Goal: Task Accomplishment & Management: Use online tool/utility

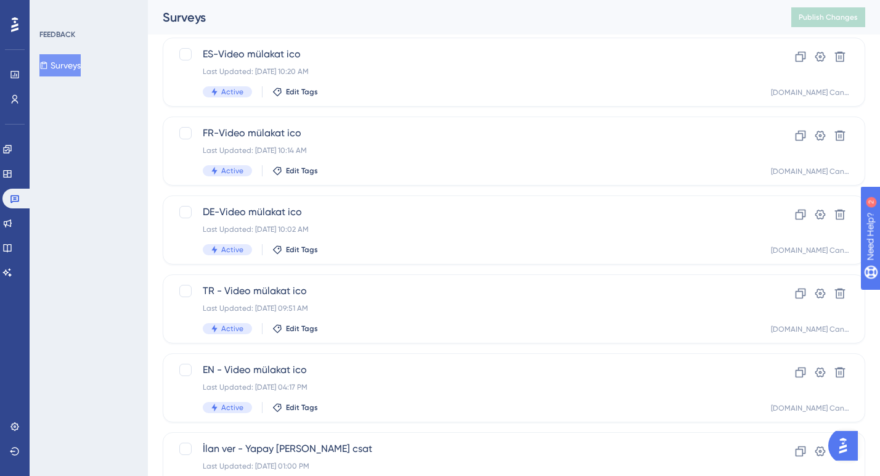
scroll to position [88, 0]
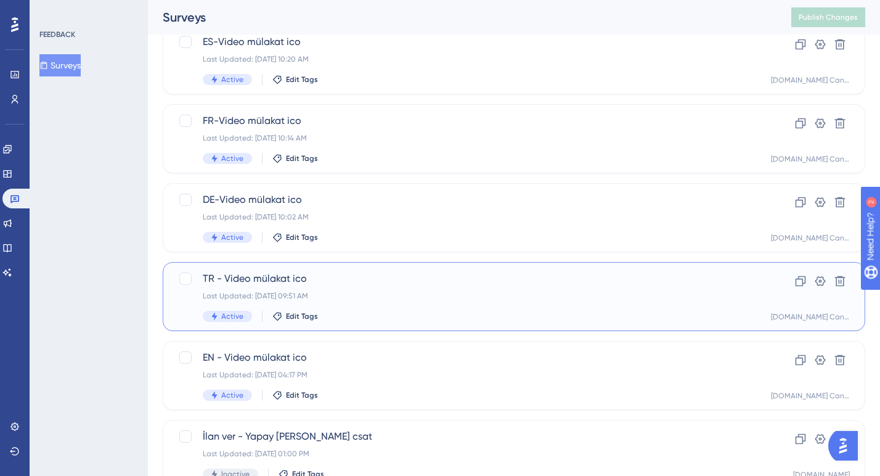
click at [364, 290] on div "TR - Video mülakat ico Last Updated: [DATE] 09:51 AM Active Edit Tags" at bounding box center [465, 296] width 524 height 51
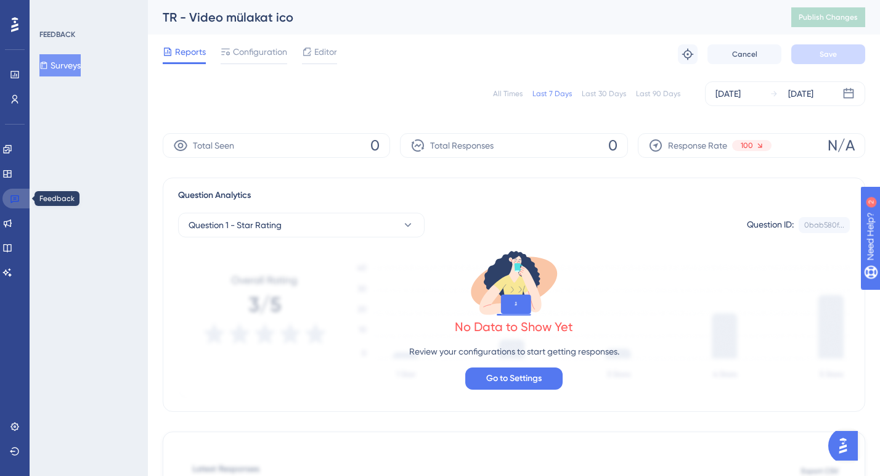
click at [15, 200] on icon at bounding box center [15, 199] width 10 height 10
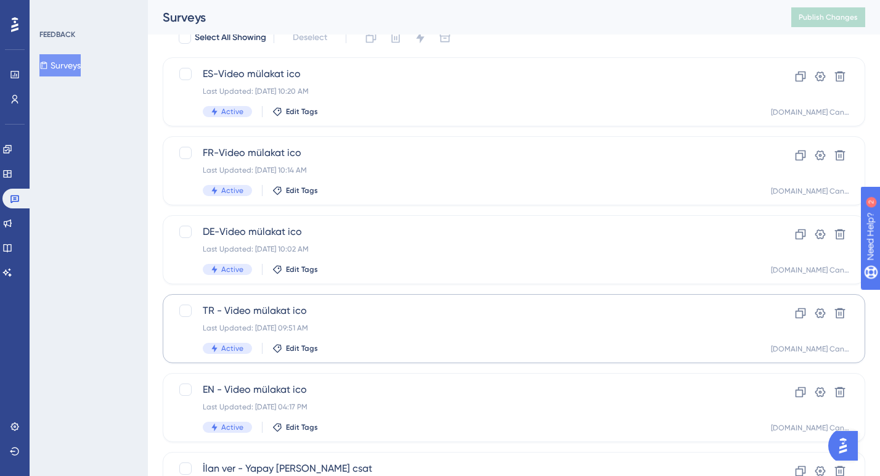
scroll to position [86, 0]
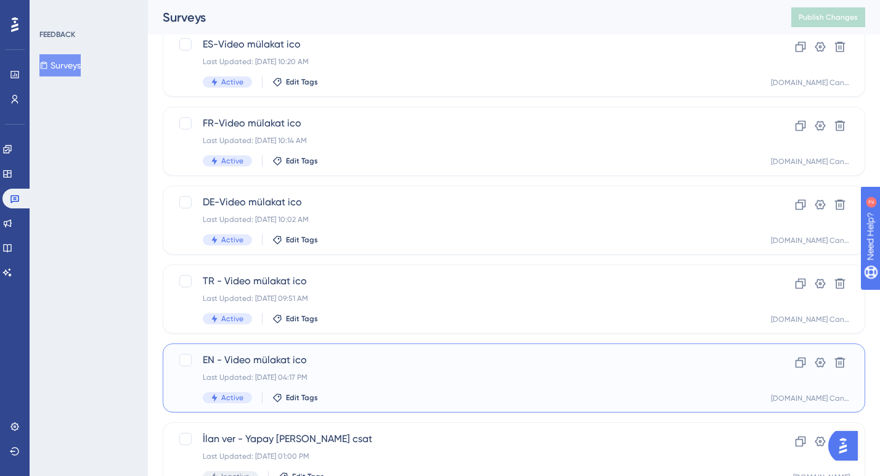
click at [364, 373] on div "Last Updated: [DATE] 04:17 PM" at bounding box center [465, 377] width 524 height 10
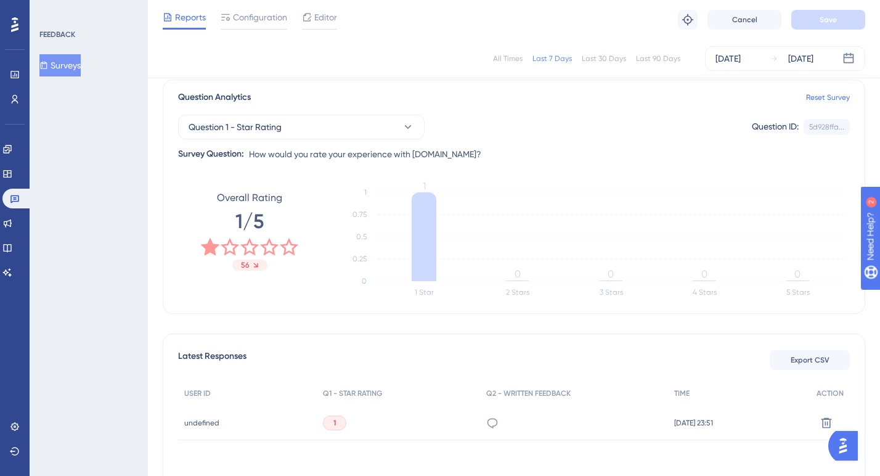
scroll to position [92, 0]
click at [17, 194] on icon at bounding box center [15, 199] width 10 height 10
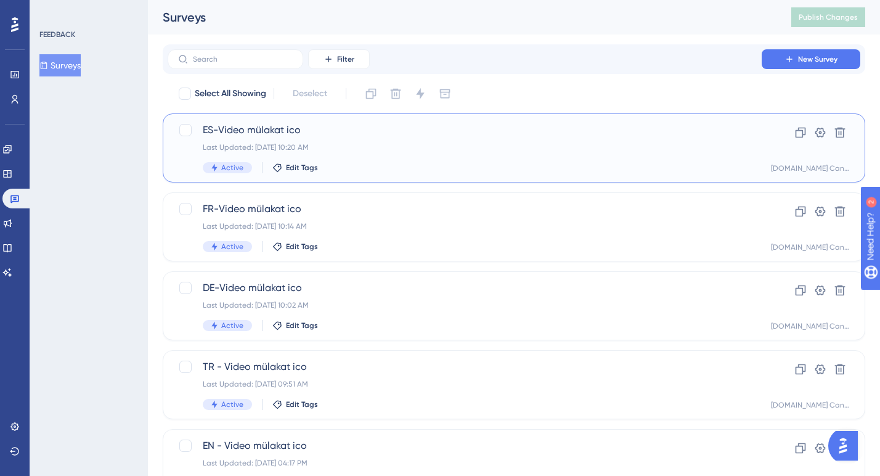
click at [357, 165] on div "Active Edit Tags" at bounding box center [465, 167] width 524 height 11
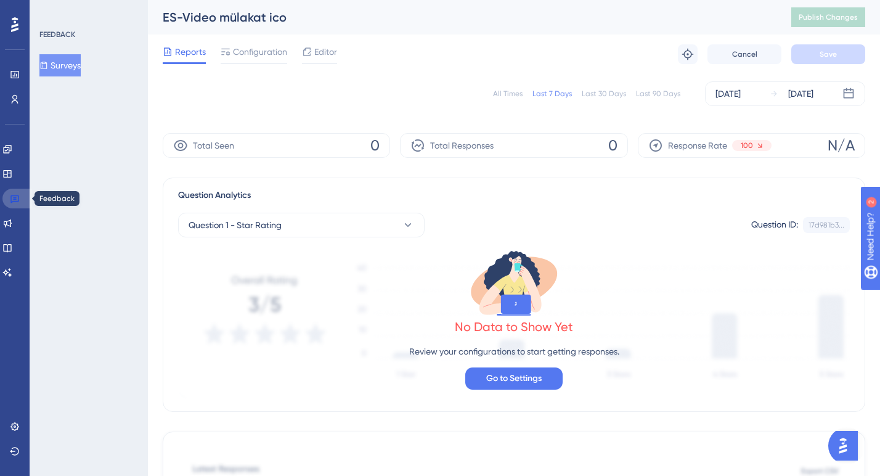
click at [19, 194] on icon at bounding box center [15, 199] width 10 height 10
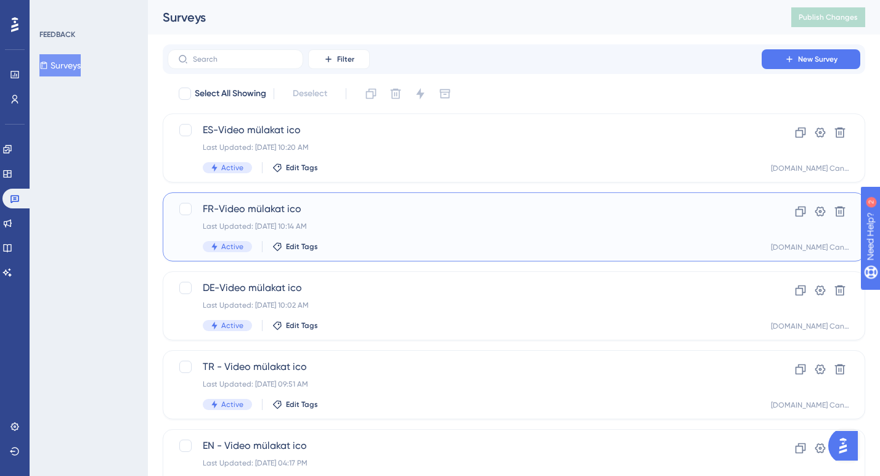
click at [351, 214] on span "FR-Video mülakat ico" at bounding box center [465, 209] width 524 height 15
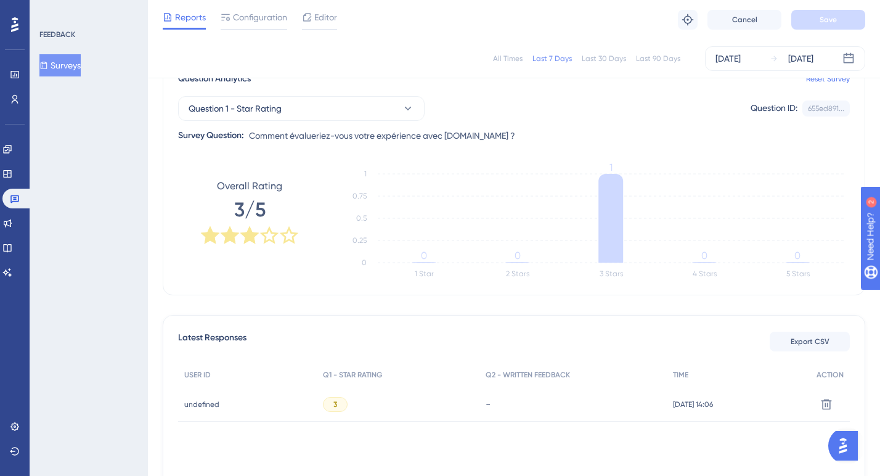
scroll to position [112, 0]
click at [10, 198] on icon at bounding box center [15, 199] width 10 height 10
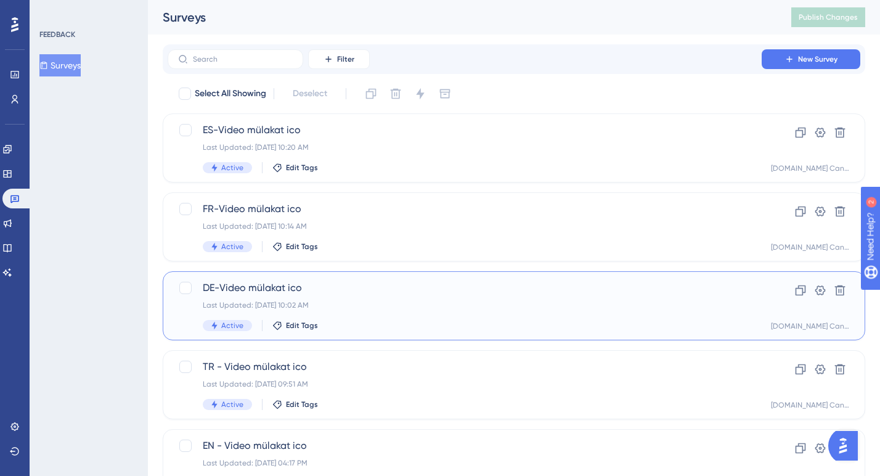
click at [339, 298] on div "DE-Video mülakat ico Last Updated: [DATE] 10:02 AM Active Edit Tags" at bounding box center [465, 305] width 524 height 51
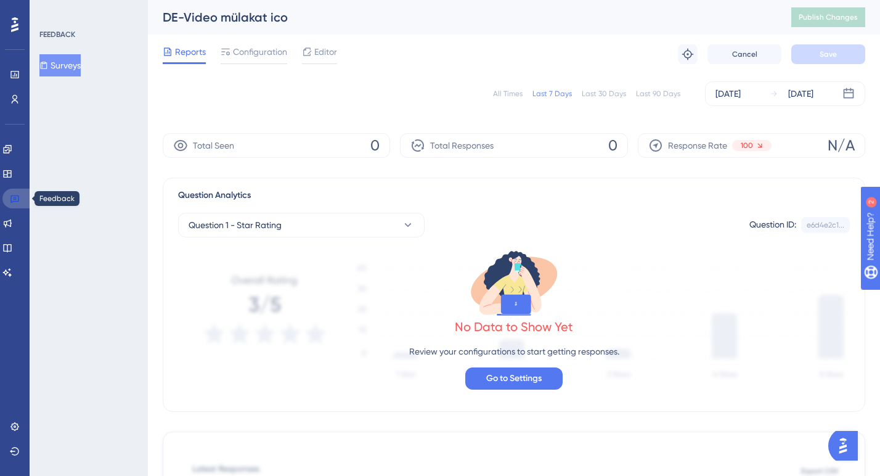
click at [18, 197] on icon at bounding box center [14, 199] width 9 height 8
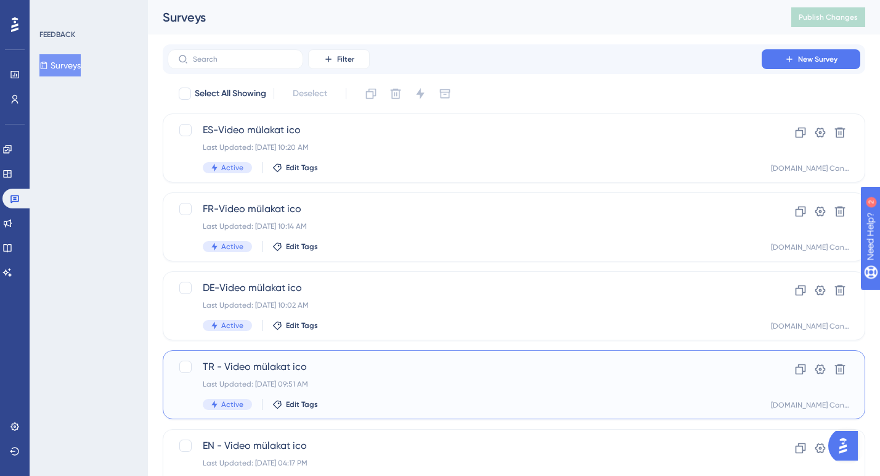
click at [357, 389] on div "TR - Video mülakat ico Last Updated: [DATE] 09:51 AM Active Edit Tags" at bounding box center [465, 384] width 524 height 51
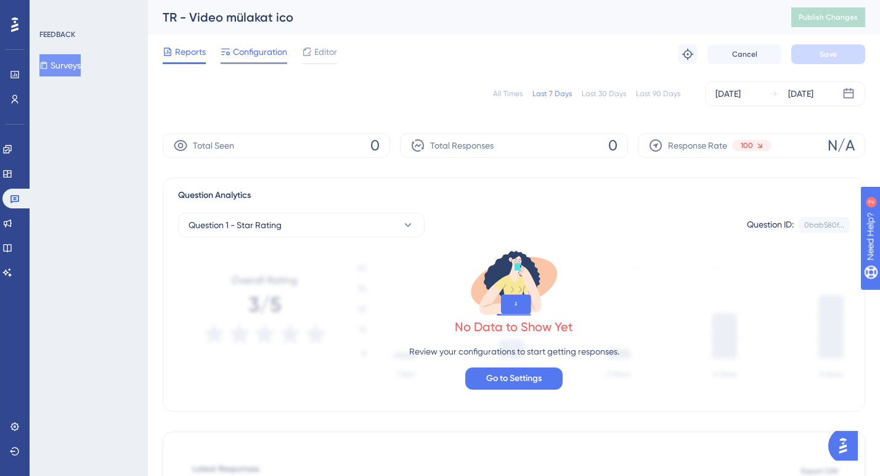
click at [261, 53] on span "Configuration" at bounding box center [260, 51] width 54 height 15
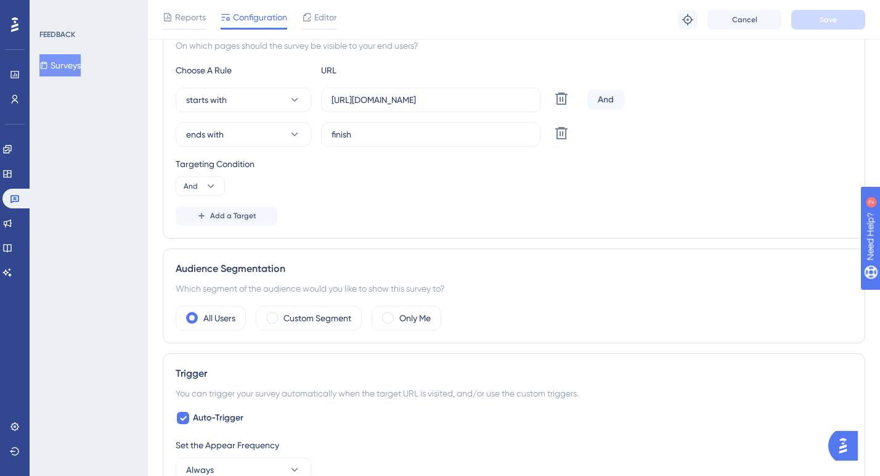
scroll to position [258, 0]
click at [17, 102] on icon at bounding box center [15, 99] width 10 height 10
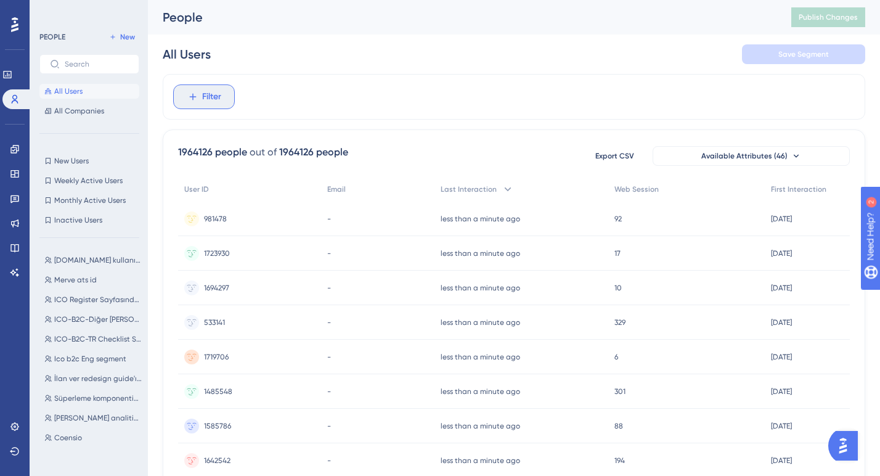
click at [198, 97] on button "Filter" at bounding box center [204, 96] width 62 height 25
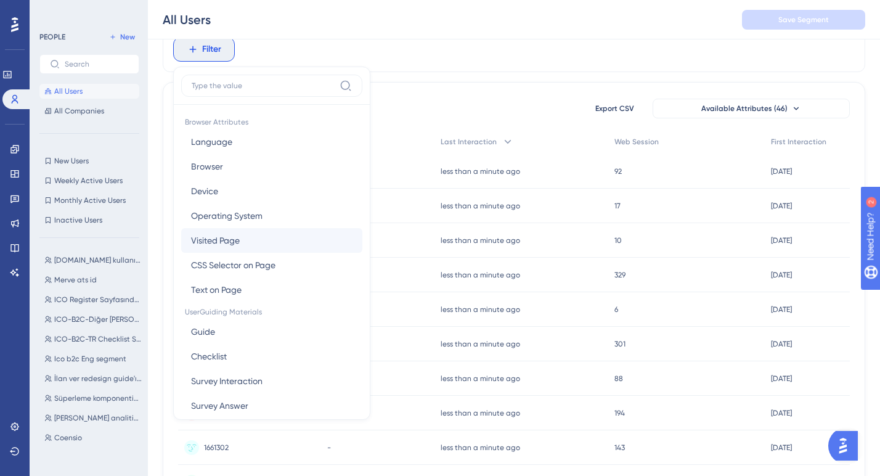
scroll to position [12, 0]
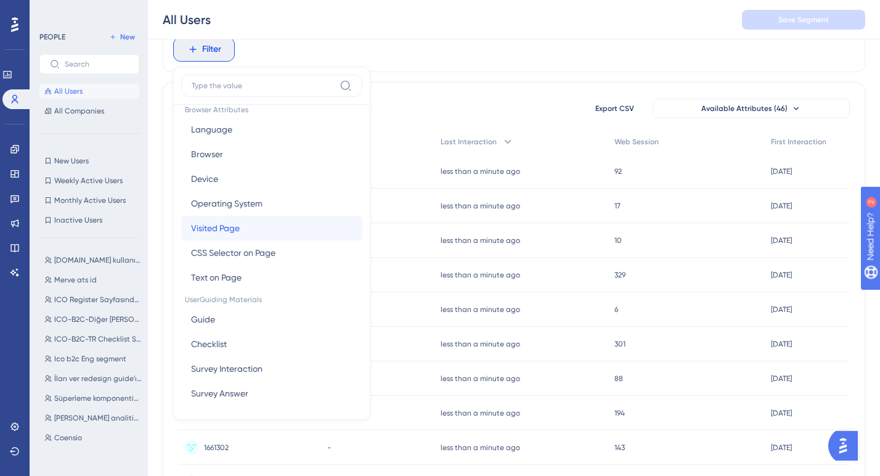
click at [243, 228] on button "Visited Page Visited Page" at bounding box center [271, 228] width 181 height 25
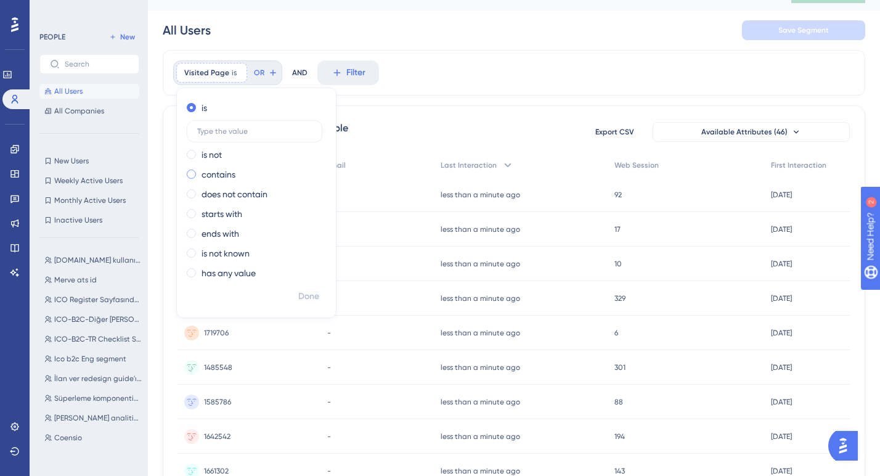
scroll to position [0, 0]
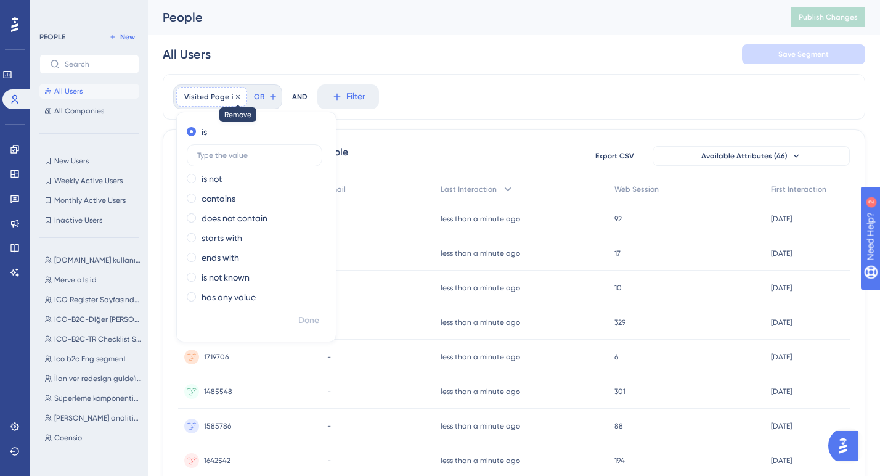
click at [237, 96] on icon at bounding box center [237, 96] width 7 height 7
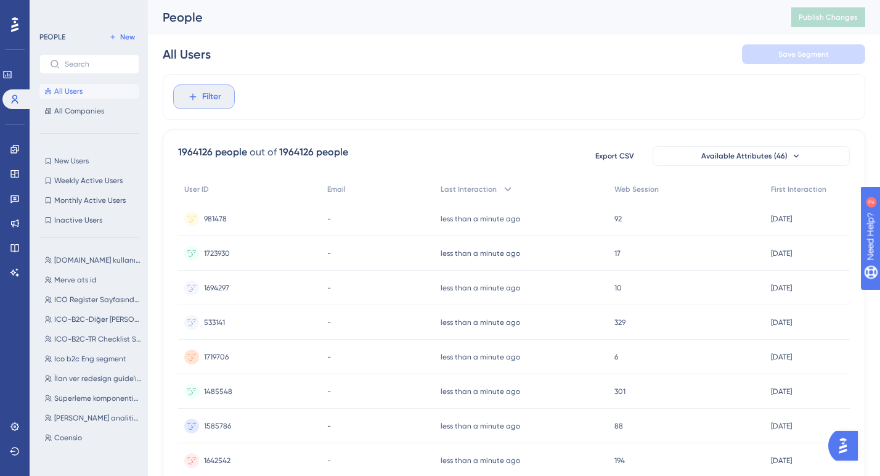
click at [215, 96] on span "Filter" at bounding box center [211, 96] width 19 height 15
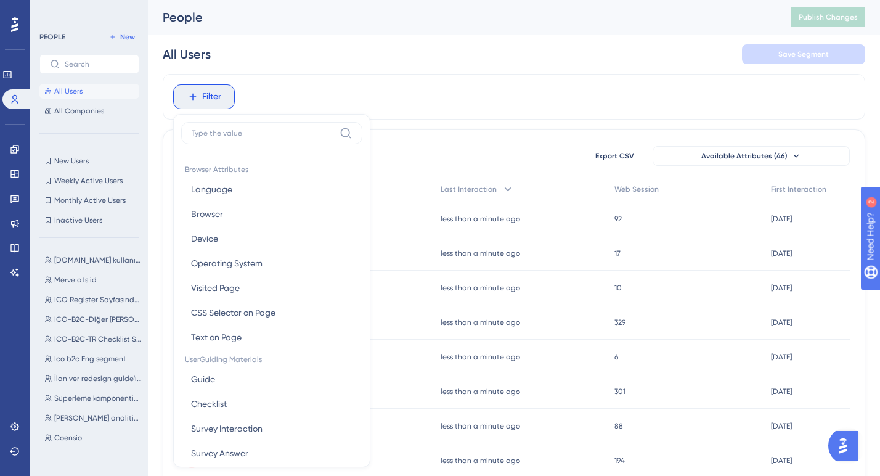
scroll to position [52, 0]
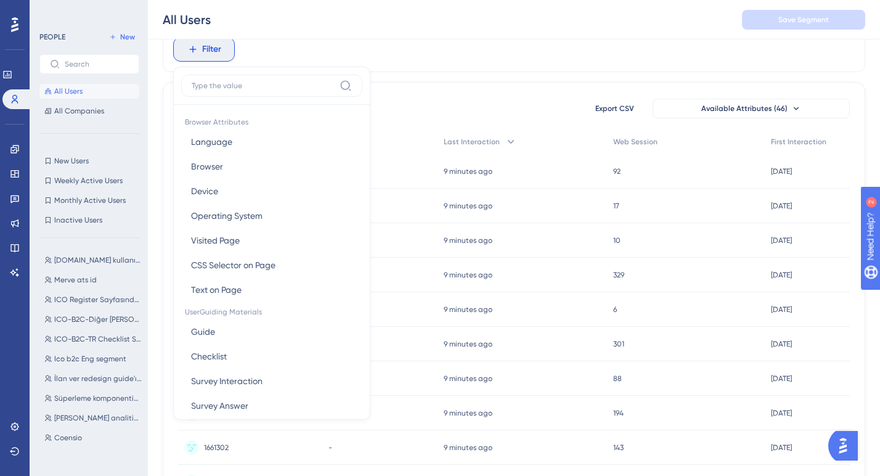
click at [143, 226] on div "PEOPLE New All Users All Companies New Users New Users Weekly Active Users Week…" at bounding box center [89, 238] width 118 height 476
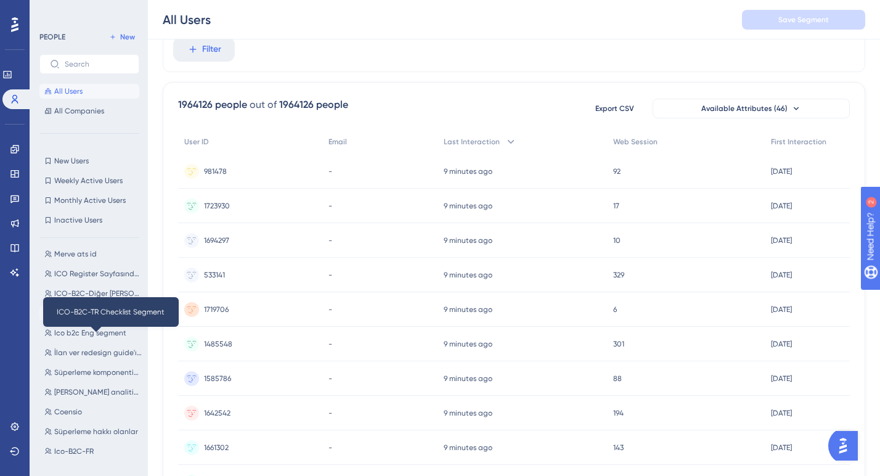
scroll to position [33, 0]
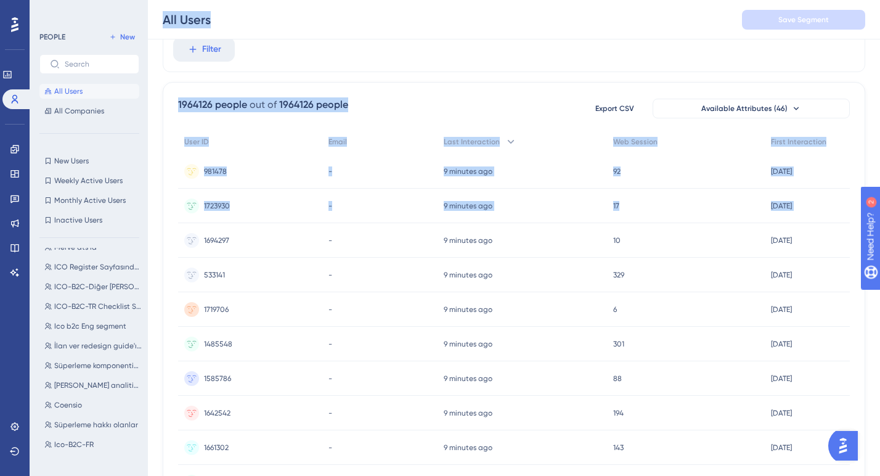
drag, startPoint x: 147, startPoint y: 237, endPoint x: 165, endPoint y: 237, distance: 18.5
click at [165, 237] on div "Performance Users Engagement Widgets Feedback Product Updates Knowledge Base AI…" at bounding box center [514, 433] width 732 height 971
click at [150, 224] on div "Performance Users Engagement Widgets Feedback Product Updates Knowledge Base AI…" at bounding box center [514, 433] width 732 height 971
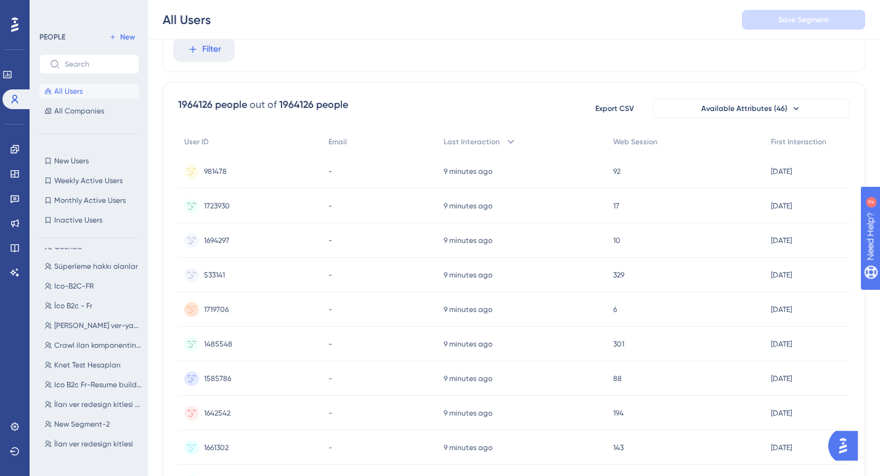
scroll to position [195, 0]
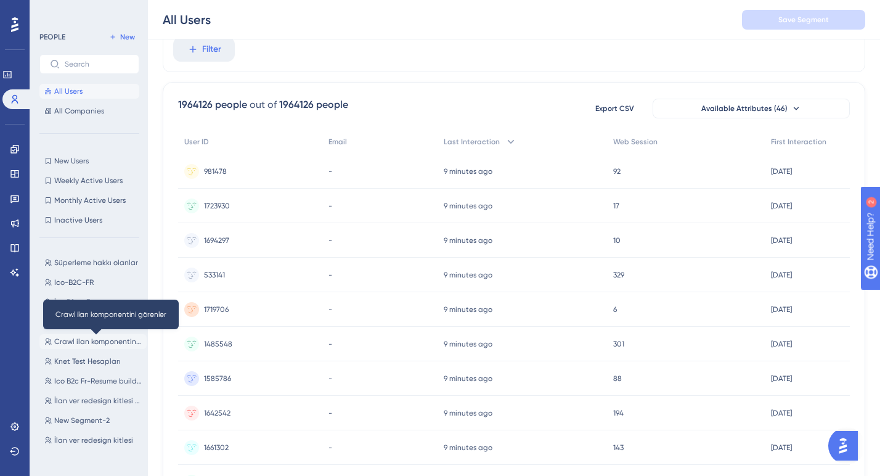
click at [99, 338] on span "Crawl ilan komponentini görenler" at bounding box center [98, 341] width 88 height 10
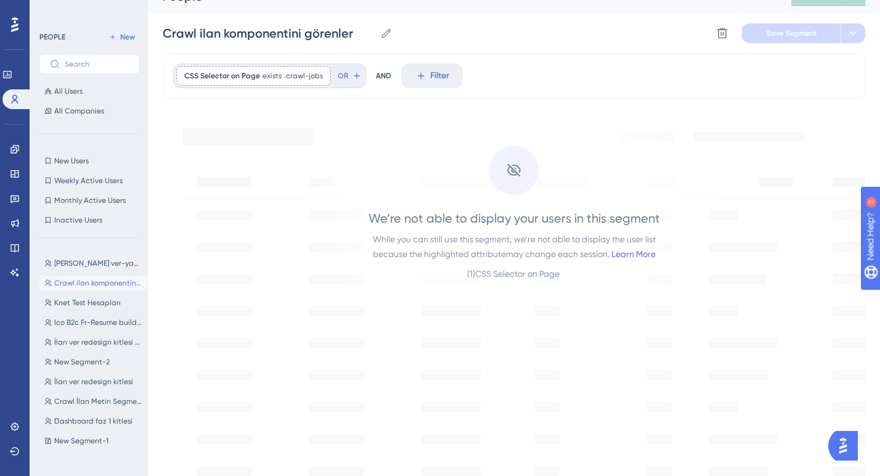
scroll to position [258, 0]
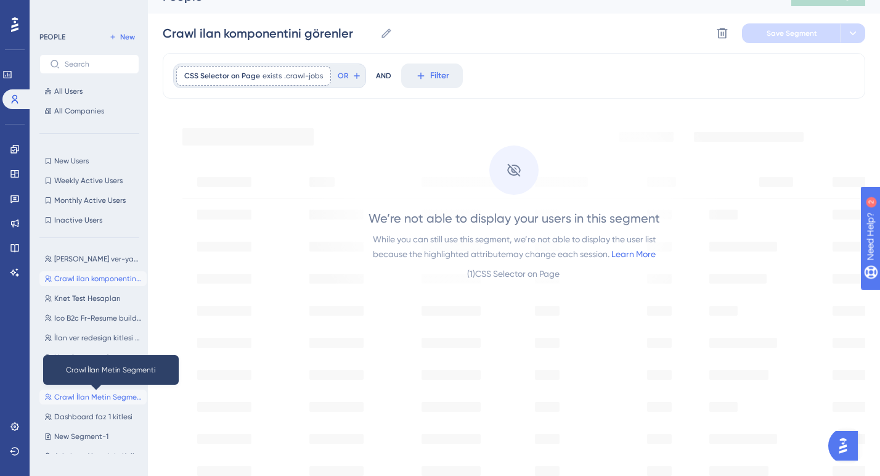
click at [81, 395] on span "Crawl İlan Metin Segmenti" at bounding box center [98, 397] width 88 height 10
type input "Crawl İlan Metin Segmenti"
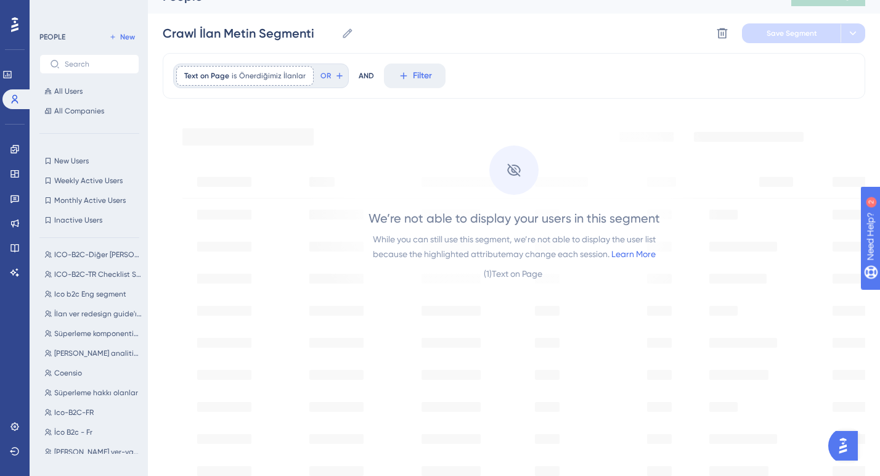
scroll to position [62, 0]
click at [15, 203] on link at bounding box center [15, 199] width 10 height 20
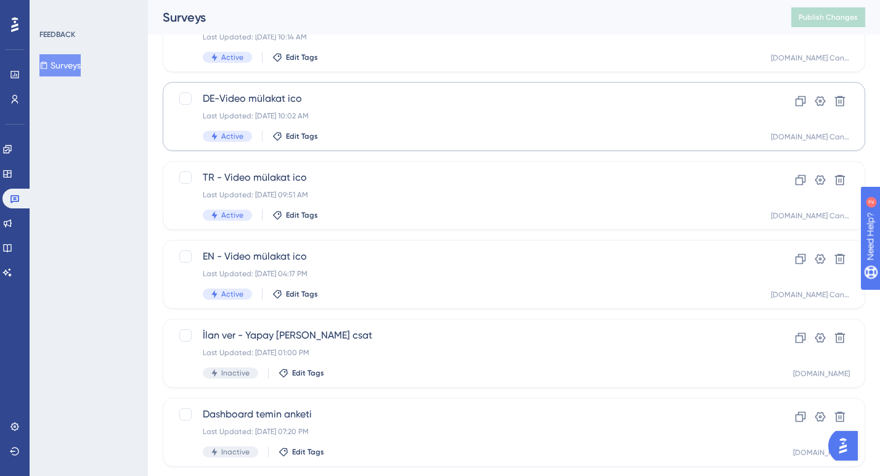
scroll to position [223, 0]
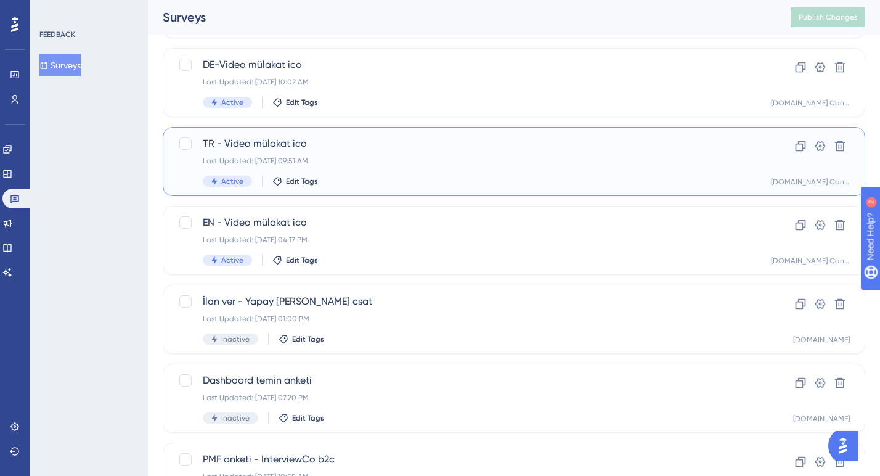
click at [349, 195] on div "TR - Video mülakat ico Last Updated: [DATE] 09:51 AM Active Edit Tags Clone Set…" at bounding box center [514, 161] width 703 height 69
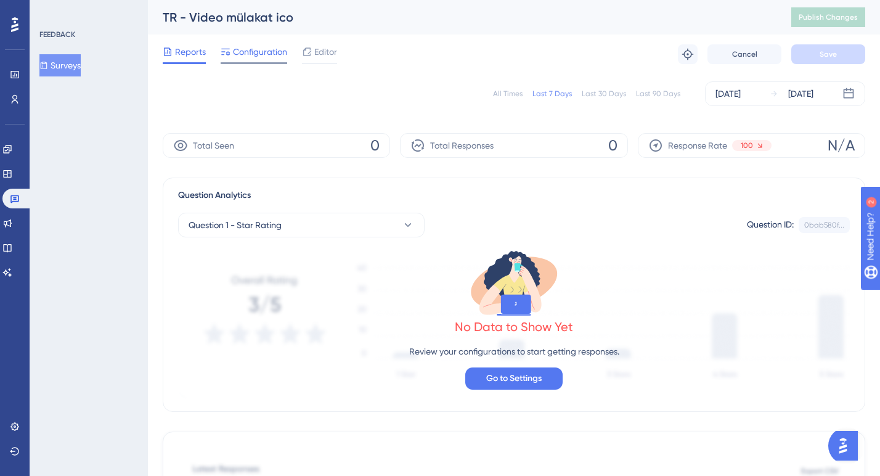
click at [272, 55] on span "Configuration" at bounding box center [260, 51] width 54 height 15
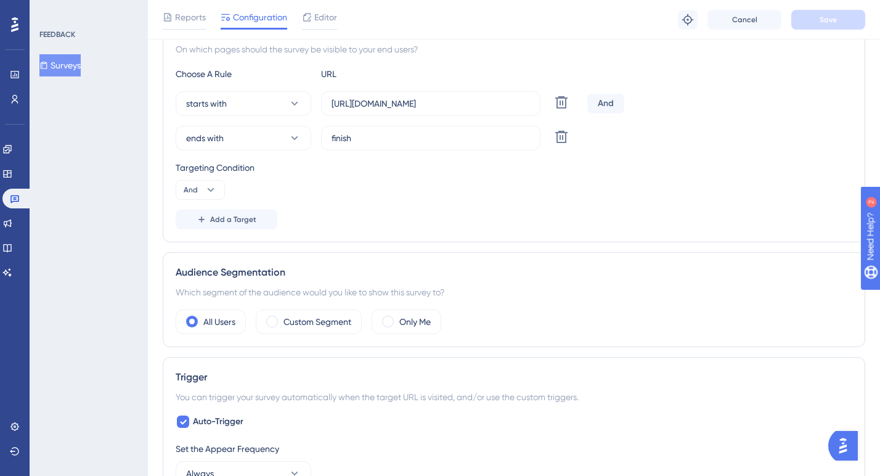
scroll to position [254, 0]
click at [18, 102] on icon at bounding box center [15, 99] width 10 height 10
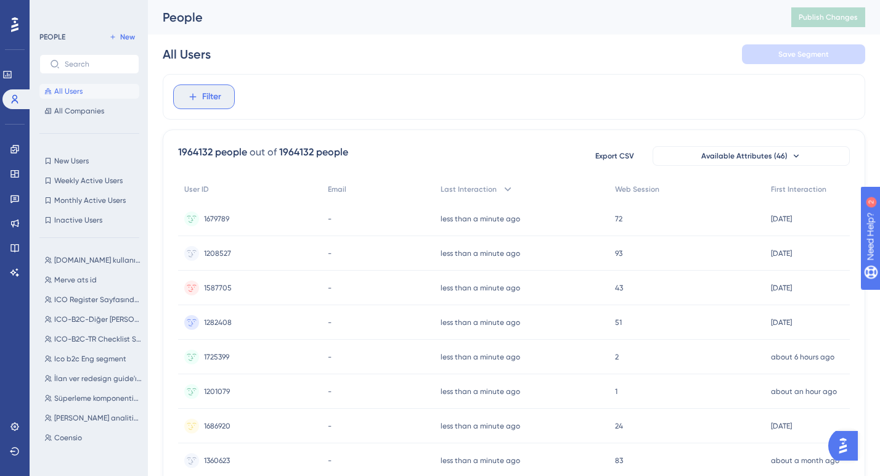
click at [200, 105] on button "Filter" at bounding box center [204, 96] width 62 height 25
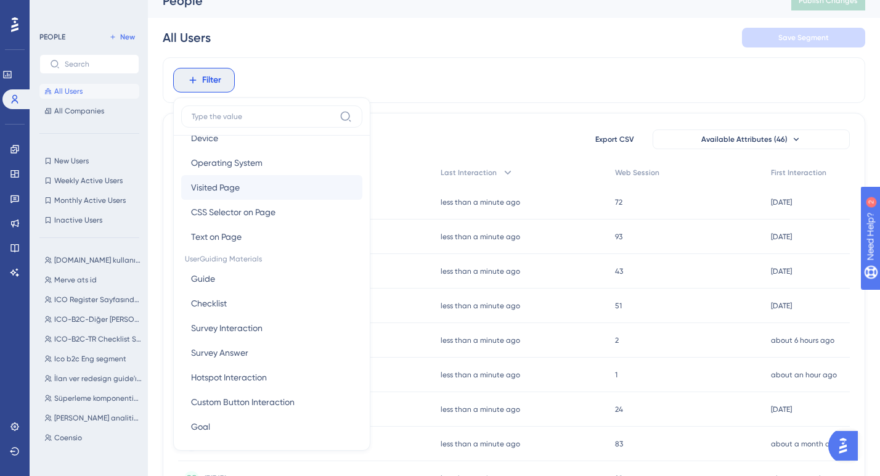
scroll to position [86, 0]
click at [247, 210] on span "CSS Selector on Page" at bounding box center [233, 210] width 84 height 15
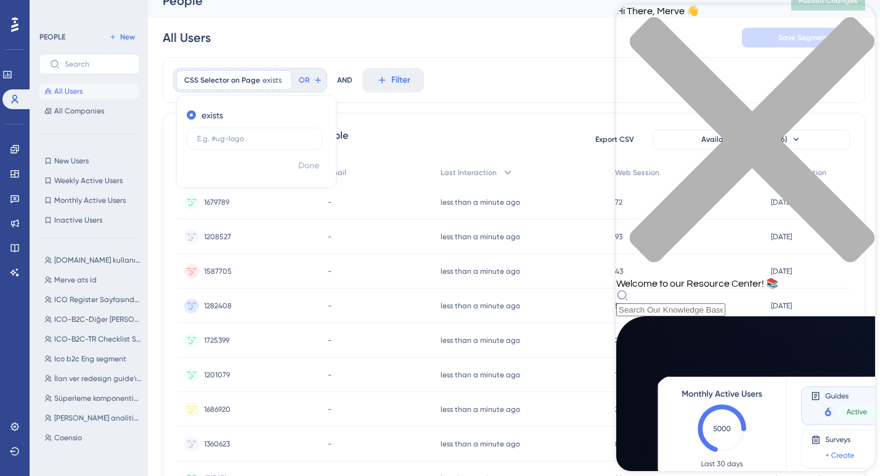
click at [752, 69] on div "Hi There, Merve 👋 Welcome to our Resource Center! 📚" at bounding box center [745, 160] width 259 height 311
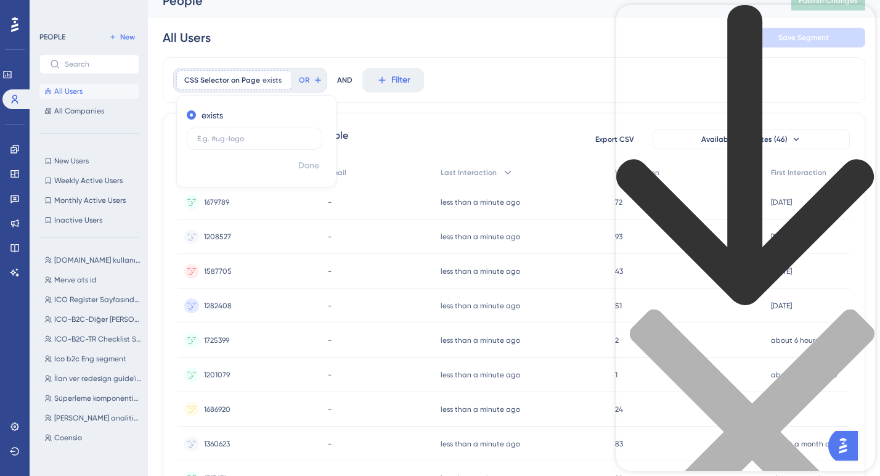
type input "css"
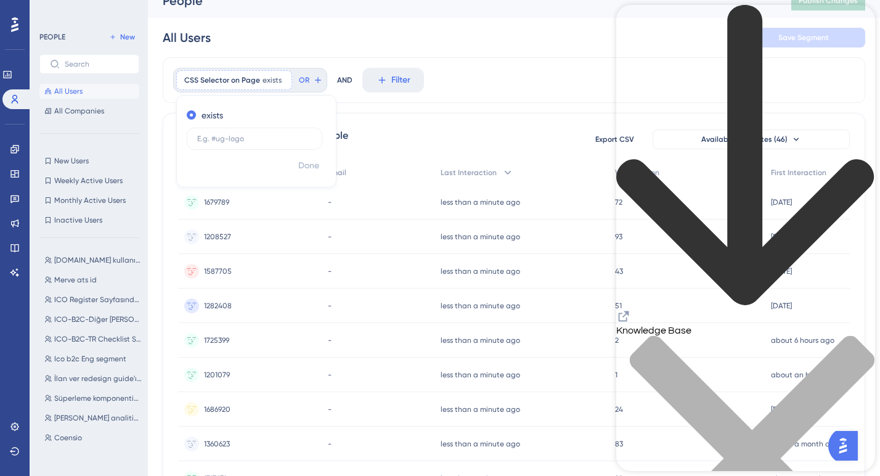
click at [629, 311] on icon "Resource Center Header" at bounding box center [624, 316] width 10 height 10
click at [230, 143] on label at bounding box center [255, 139] width 136 height 22
click at [230, 143] on input "text" at bounding box center [254, 138] width 115 height 9
click at [860, 335] on div "close resource center" at bounding box center [745, 465] width 259 height 261
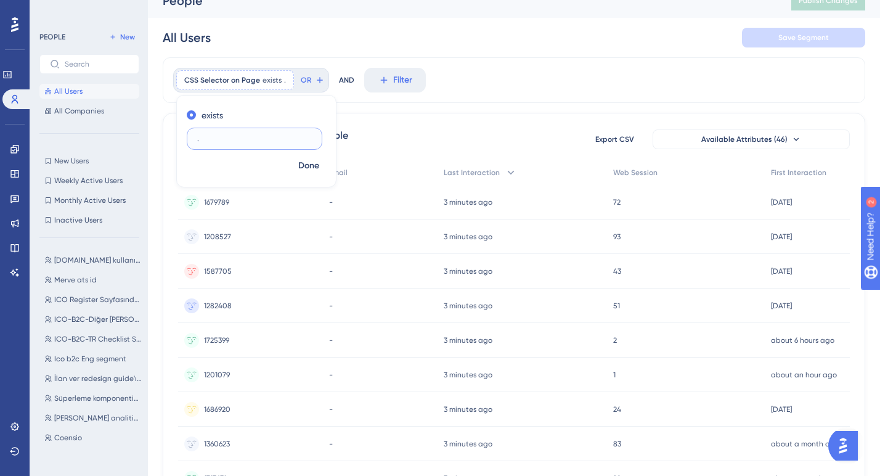
click at [267, 137] on input "." at bounding box center [254, 138] width 115 height 9
paste input "primary-text-color font-22 fw-500 title"
type input ".primary-text-color font-22 fw-500 title"
click at [311, 165] on span "Done" at bounding box center [308, 165] width 21 height 15
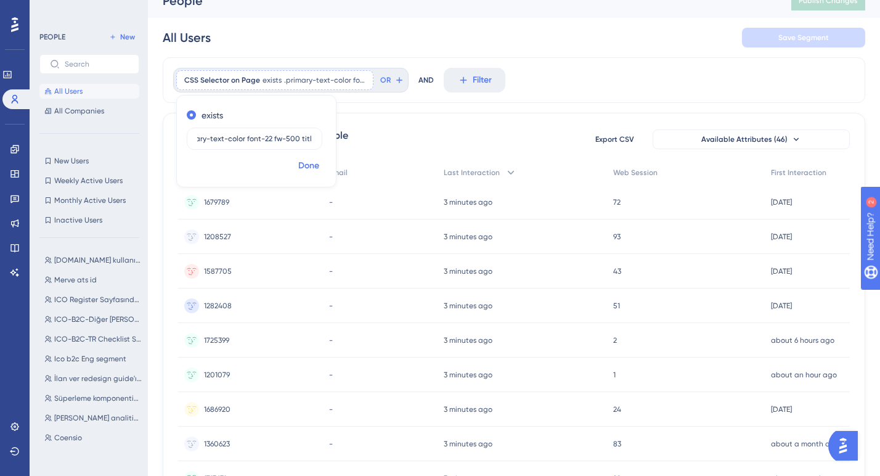
scroll to position [0, 0]
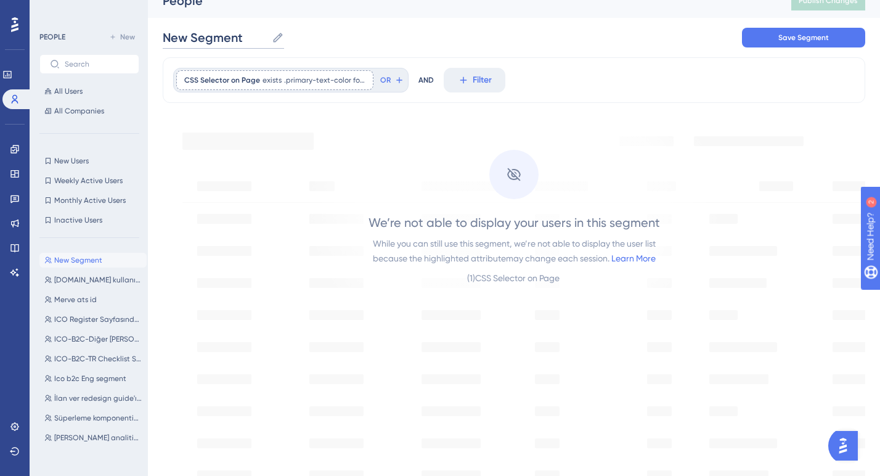
click at [224, 37] on input "New Segment" at bounding box center [215, 37] width 104 height 17
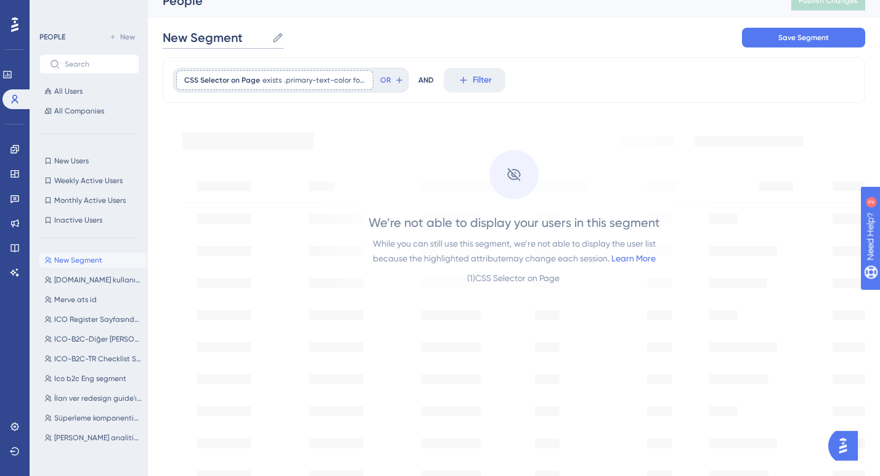
click at [224, 37] on input "New Segment" at bounding box center [215, 37] width 104 height 17
type input "Ico tr - mülakat css segment"
click at [782, 41] on span "Save Segment" at bounding box center [803, 38] width 51 height 10
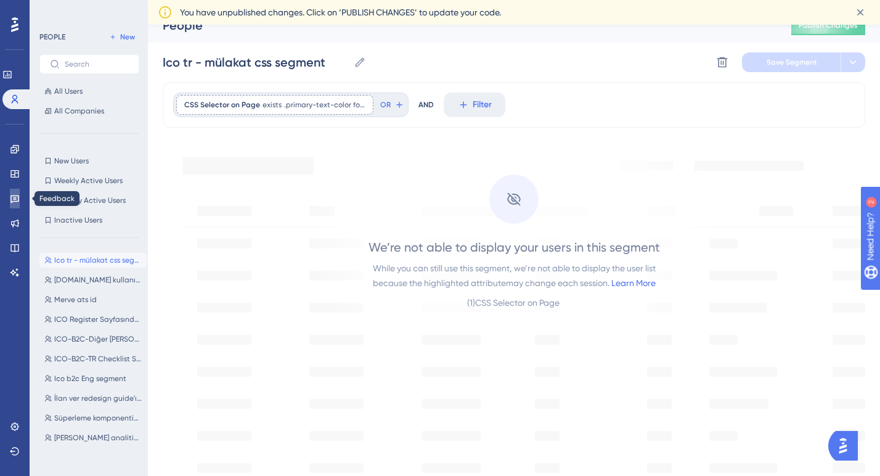
click at [15, 203] on icon at bounding box center [15, 199] width 10 height 10
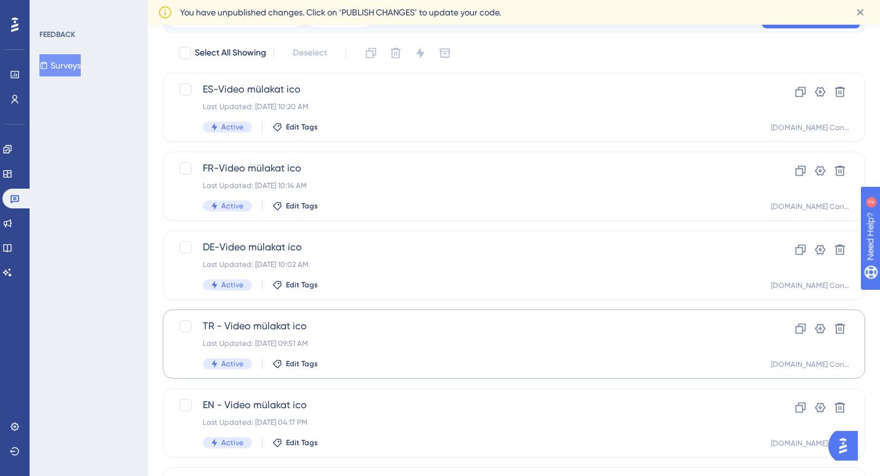
scroll to position [75, 0]
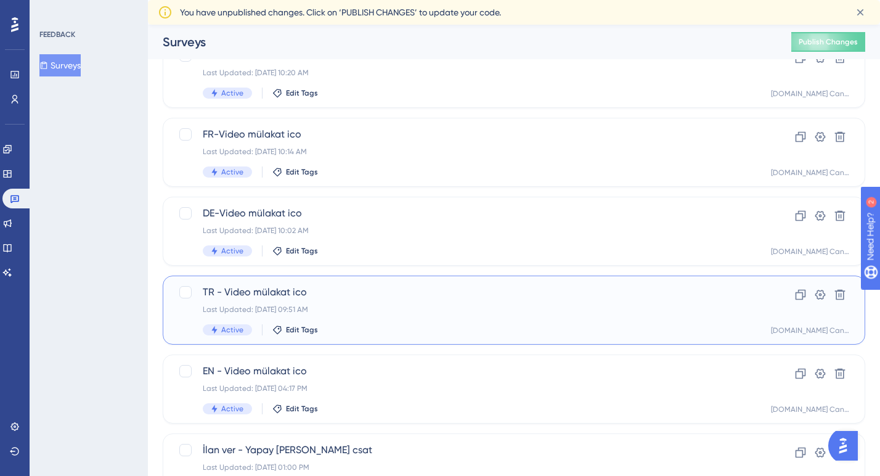
click at [352, 315] on div "TR - Video mülakat ico Last Updated: [DATE] 09:51 AM Active Edit Tags" at bounding box center [465, 310] width 524 height 51
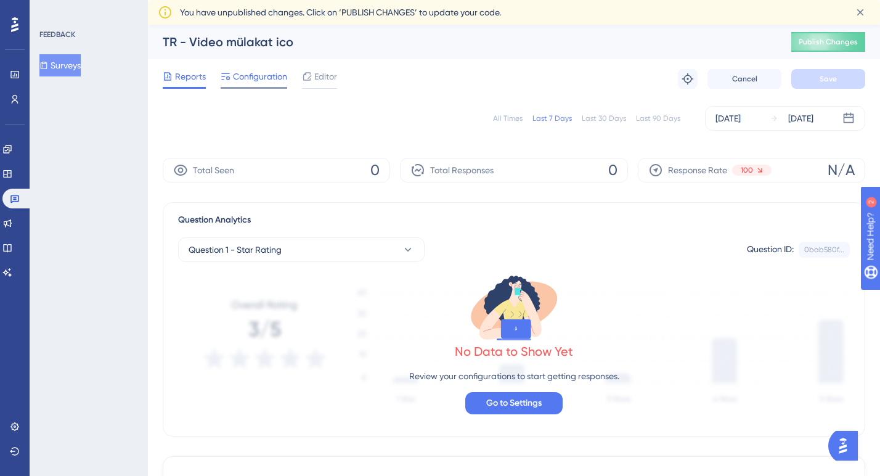
click at [273, 80] on span "Configuration" at bounding box center [260, 76] width 54 height 15
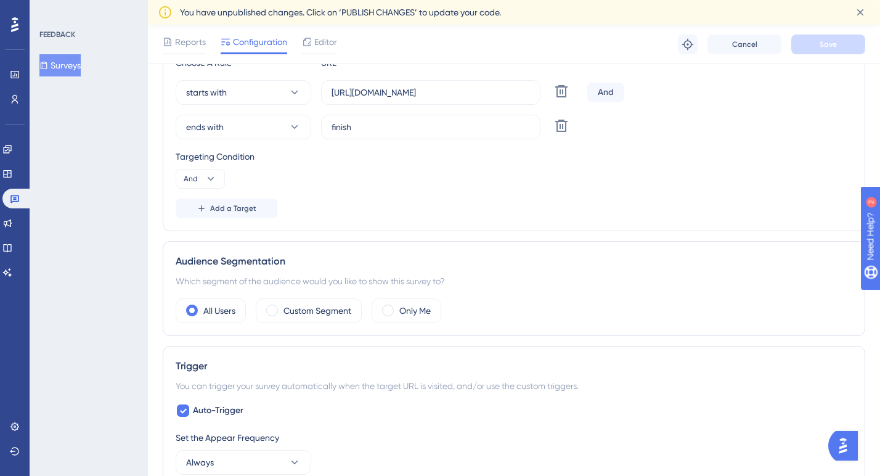
scroll to position [367, 0]
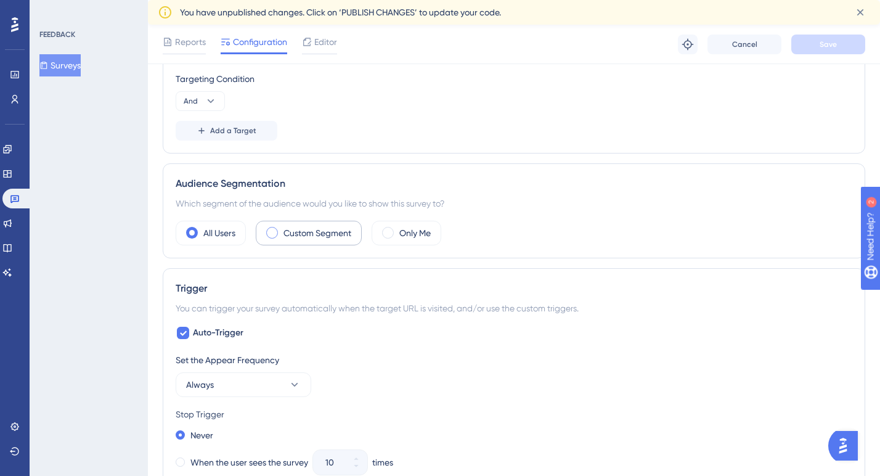
click at [293, 237] on label "Custom Segment" at bounding box center [317, 233] width 68 height 15
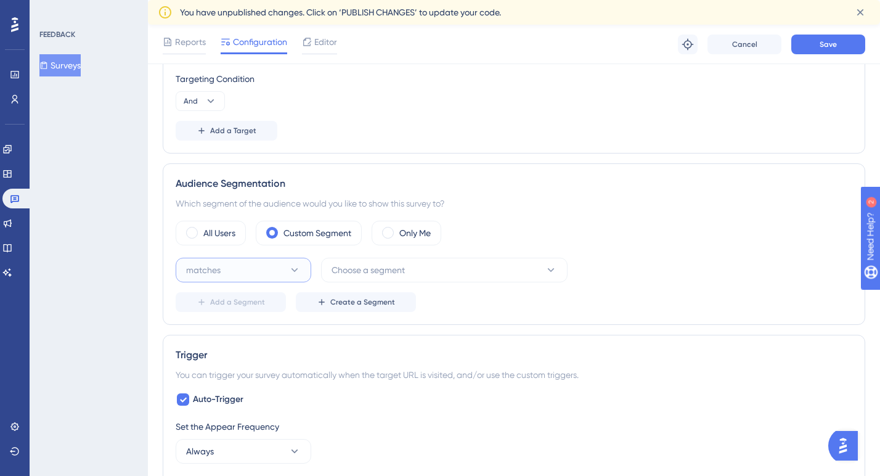
click at [297, 267] on icon at bounding box center [294, 270] width 12 height 12
click at [270, 308] on div "matches matches" at bounding box center [244, 307] width 100 height 25
click at [364, 269] on span "Choose a segment" at bounding box center [368, 270] width 73 height 15
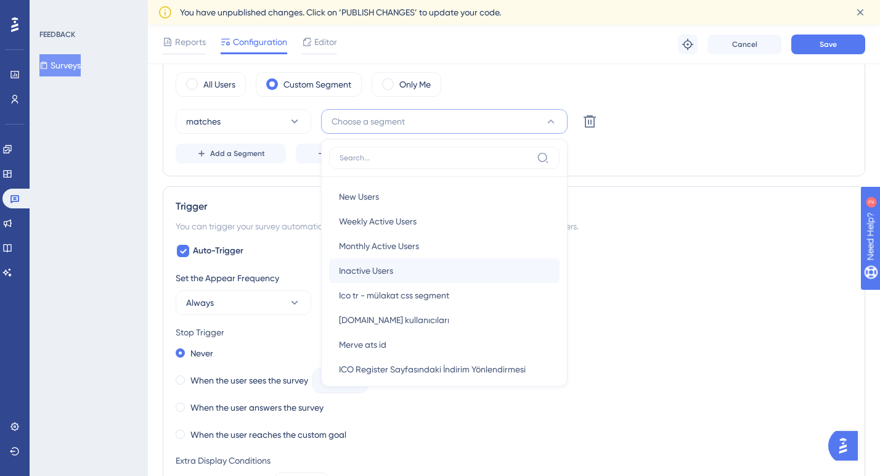
scroll to position [9, 0]
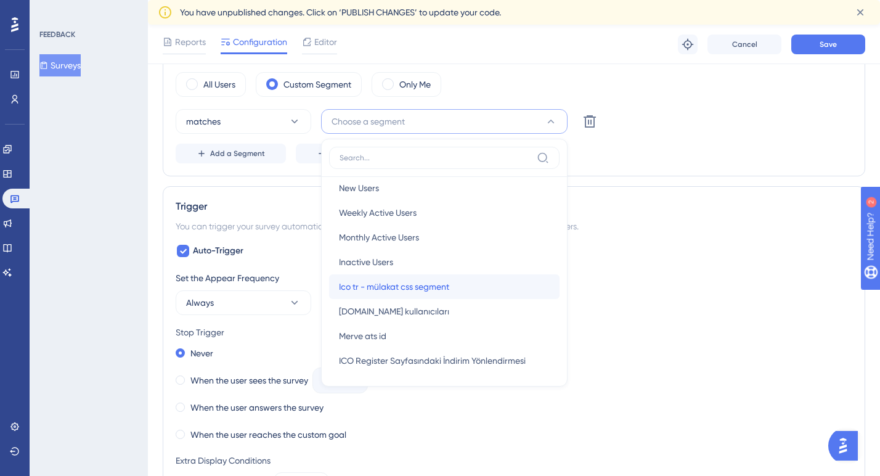
click at [386, 281] on span "Ico tr - mülakat css segment" at bounding box center [394, 286] width 110 height 15
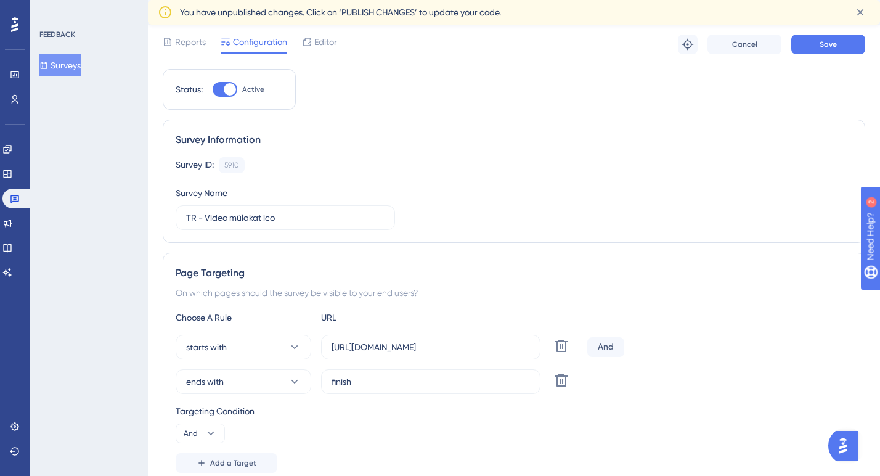
scroll to position [0, 0]
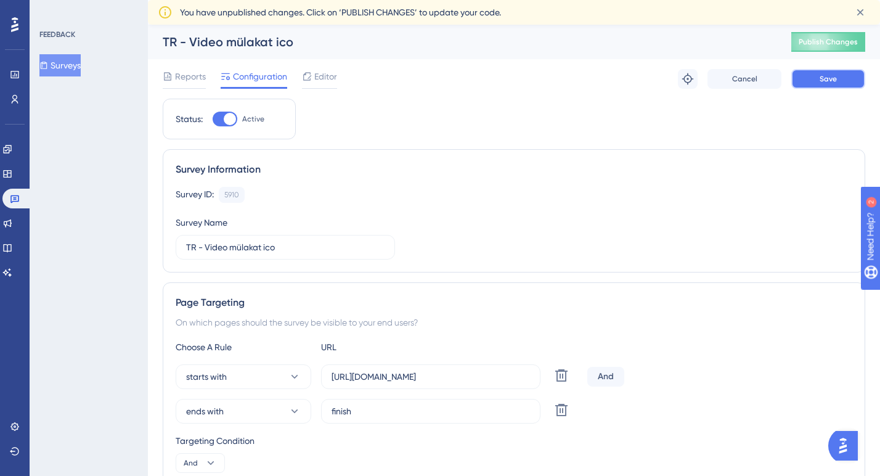
click at [825, 81] on span "Save" at bounding box center [828, 79] width 17 height 10
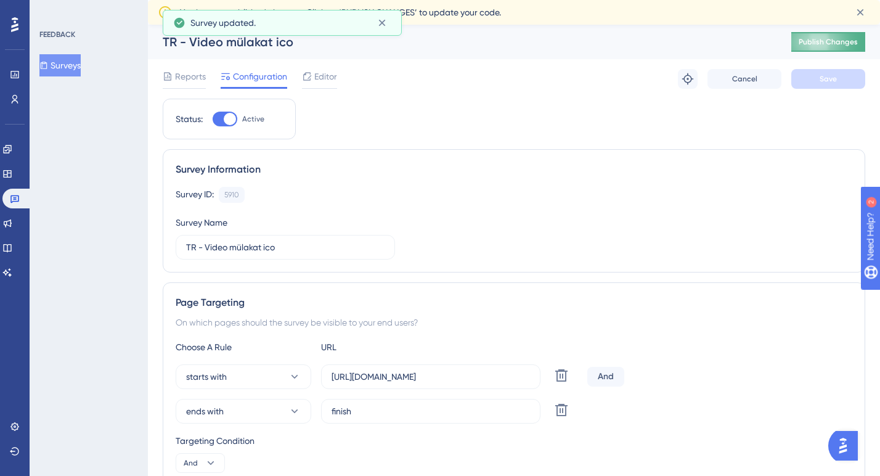
click at [826, 43] on span "Publish Changes" at bounding box center [828, 42] width 59 height 10
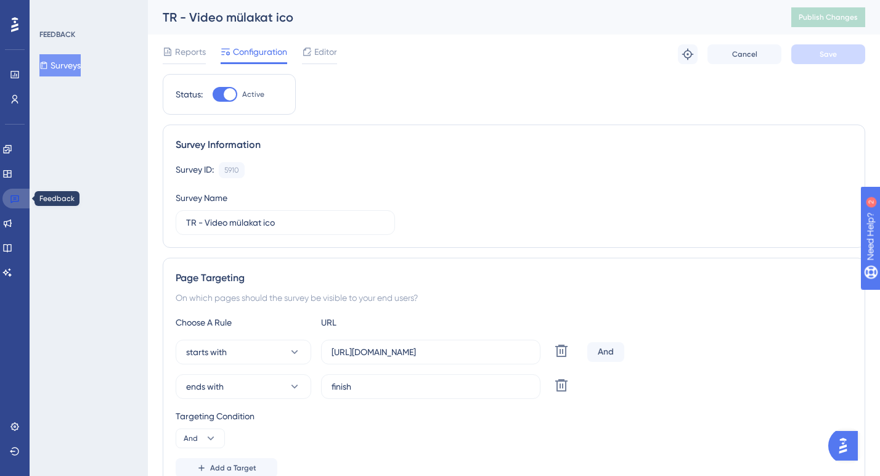
click at [15, 194] on icon at bounding box center [15, 199] width 10 height 10
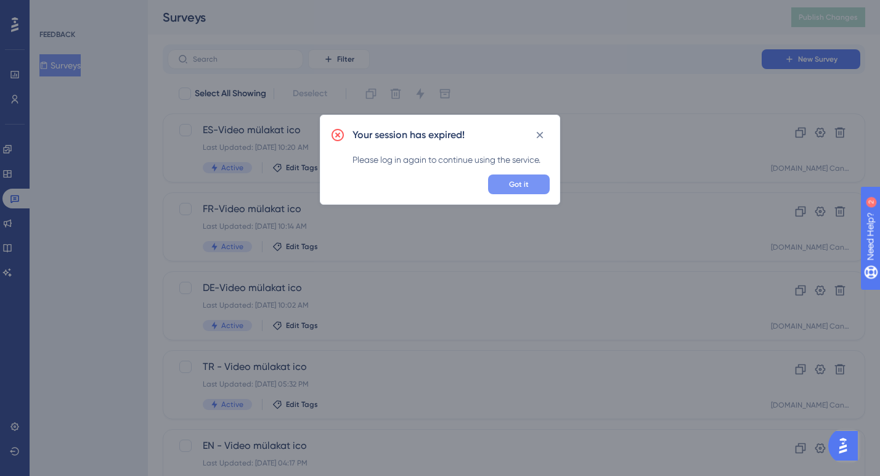
click at [525, 184] on span "Got it" at bounding box center [519, 184] width 20 height 10
